Goal: Check status: Check status

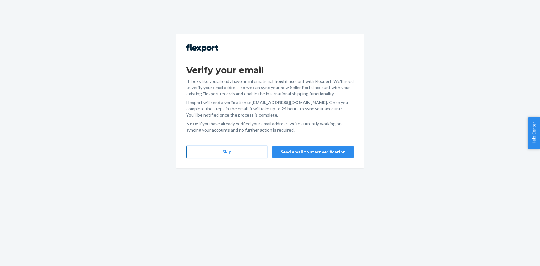
click at [229, 151] on button "Skip" at bounding box center [226, 152] width 81 height 12
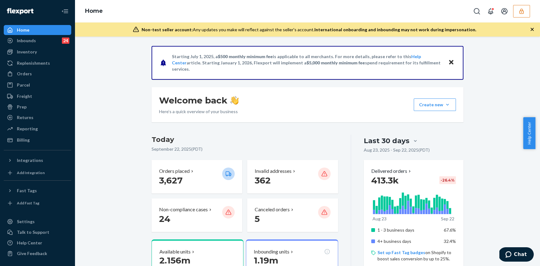
click at [521, 11] on icon "button" at bounding box center [521, 11] width 6 height 6
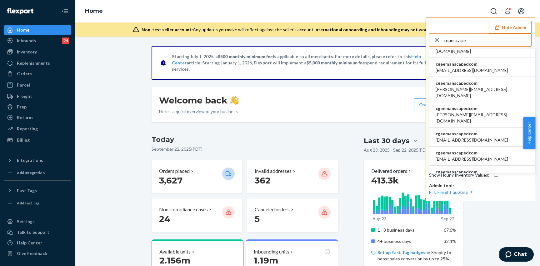
scroll to position [97, 0]
type input "manscape"
click at [480, 78] on li "cgeemanscapedcom annie@manscaped.com" at bounding box center [482, 90] width 106 height 25
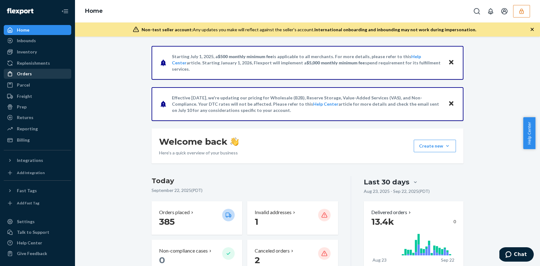
click at [27, 73] on div "Orders" at bounding box center [24, 74] width 15 height 6
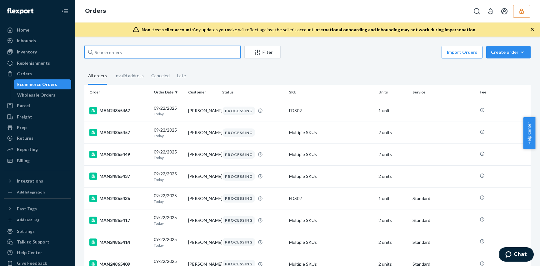
click at [137, 50] on input "text" at bounding box center [162, 52] width 156 height 12
paste input "MAN24851133"
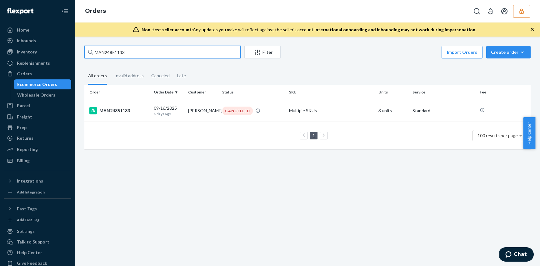
click at [202, 54] on input "MAN24851133" at bounding box center [162, 52] width 156 height 12
paste input "0486"
type input "MAN24850486"
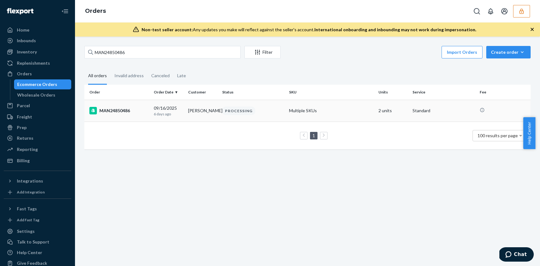
click at [157, 113] on p "6 days ago" at bounding box center [168, 113] width 29 height 5
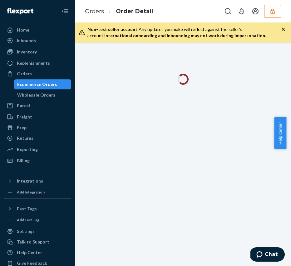
click at [155, 75] on div at bounding box center [183, 79] width 207 height 11
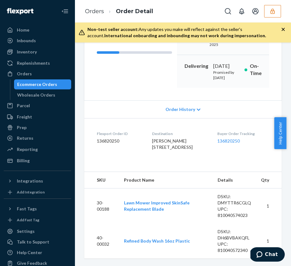
scroll to position [144, 0]
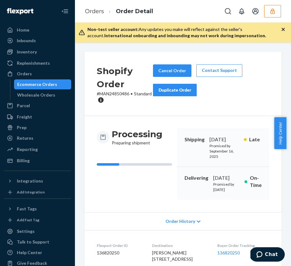
click at [119, 59] on div "Shopify Order # MAN24850486 • Standard Cancel Order Contact Support Duplicate O…" at bounding box center [182, 84] width 197 height 64
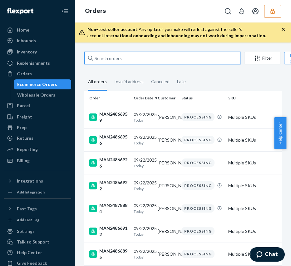
click at [120, 57] on input "text" at bounding box center [162, 58] width 156 height 12
paste input "MAN24850312"
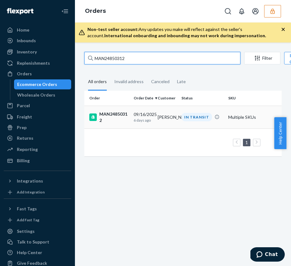
type input "MAN24850312"
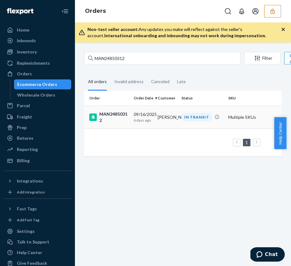
click at [115, 119] on div "MAN24850312" at bounding box center [108, 117] width 39 height 12
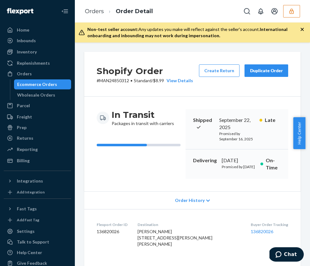
click at [291, 15] on button "button" at bounding box center [292, 11] width 17 height 12
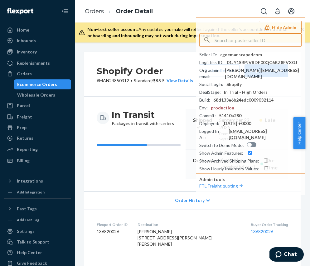
click at [146, 175] on div "In Transit Packages in transit with carriers" at bounding box center [139, 144] width 84 height 70
